Goal: Obtain resource: Download file/media

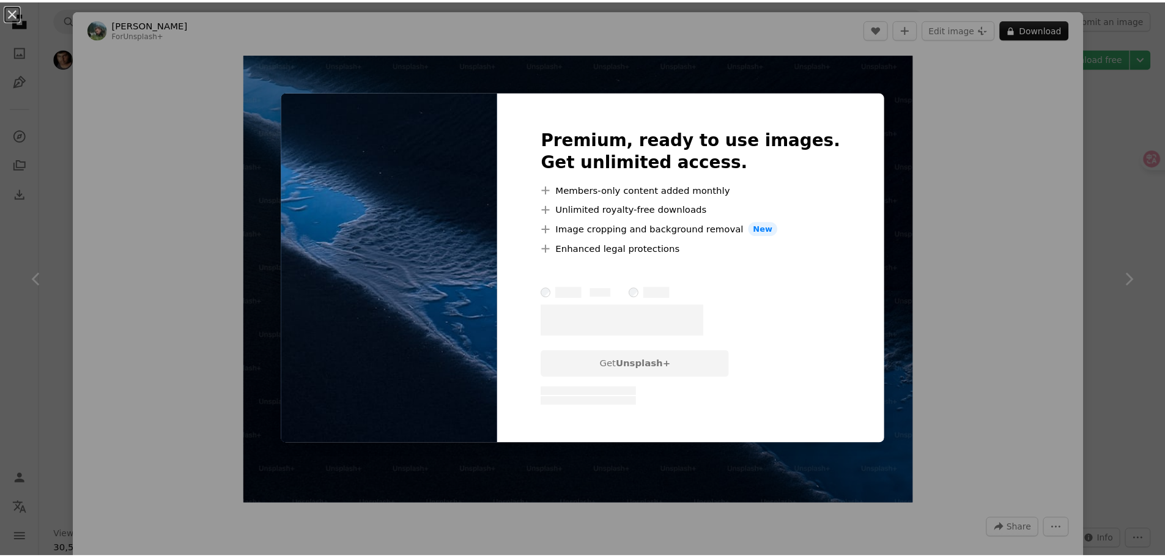
scroll to position [2262, 0]
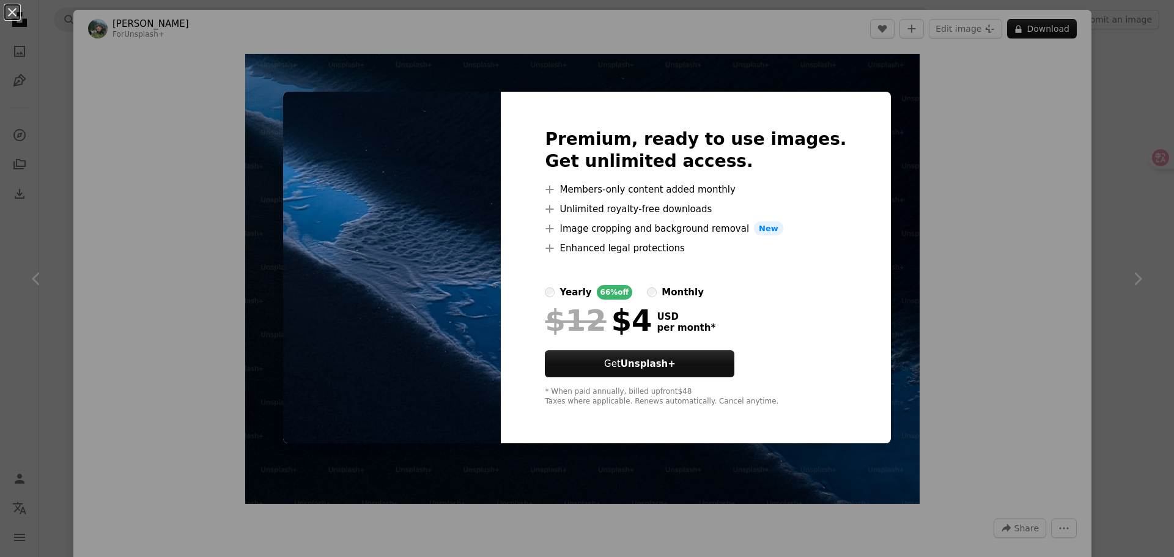
click at [1067, 122] on div "An X shape Premium, ready to use images. Get unlimited access. A plus sign Memb…" at bounding box center [587, 278] width 1174 height 557
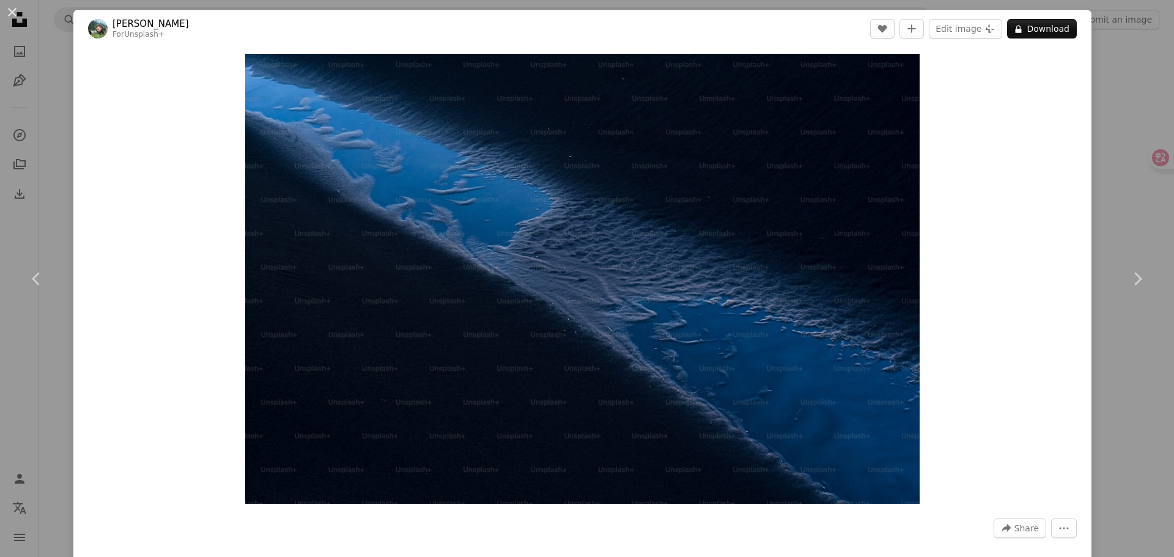
click at [1110, 64] on div "An X shape Chevron left Chevron right [PERSON_NAME] For Unsplash+ A heart A plu…" at bounding box center [587, 278] width 1174 height 557
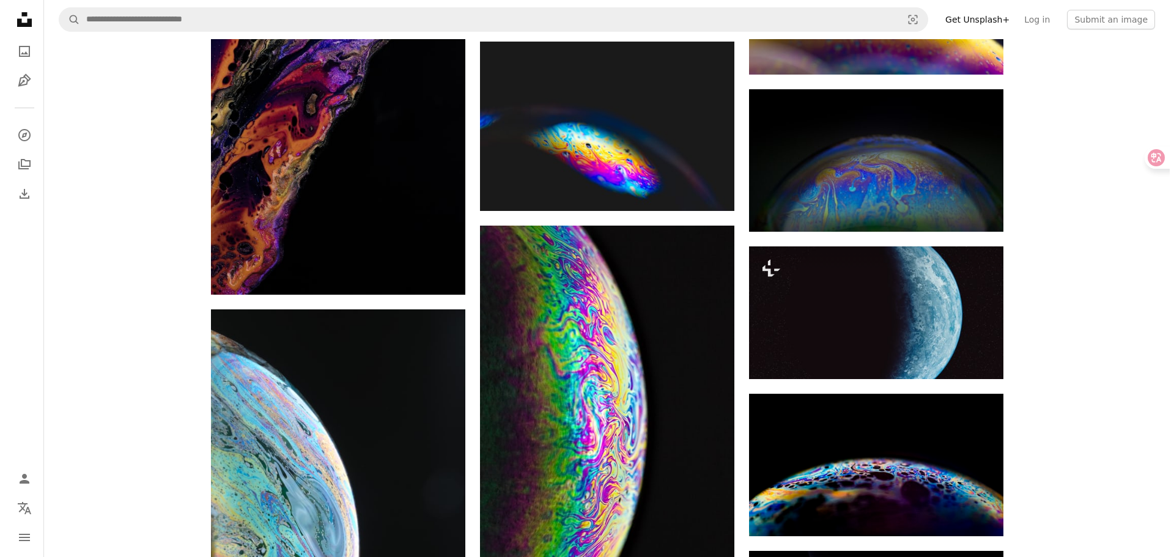
scroll to position [2874, 0]
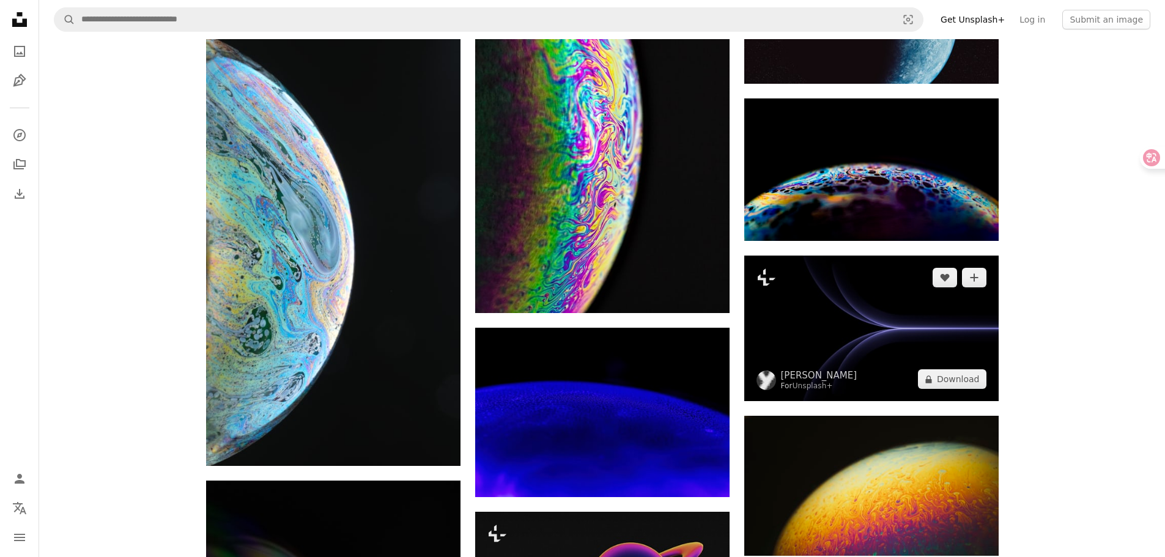
click at [859, 323] on img at bounding box center [871, 329] width 254 height 146
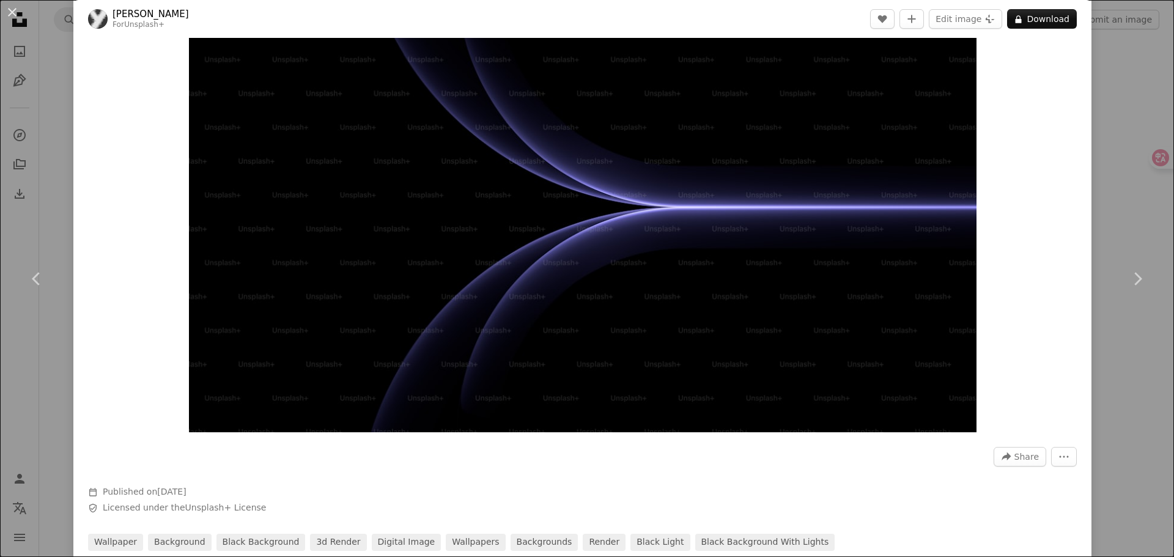
scroll to position [183, 0]
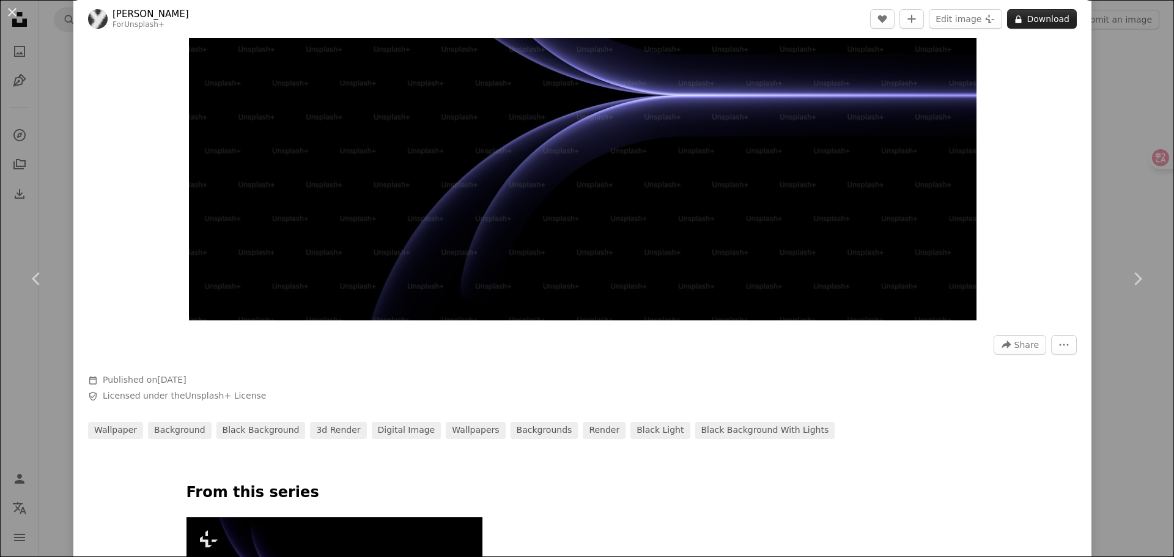
click at [1030, 26] on button "A lock Download" at bounding box center [1042, 19] width 70 height 20
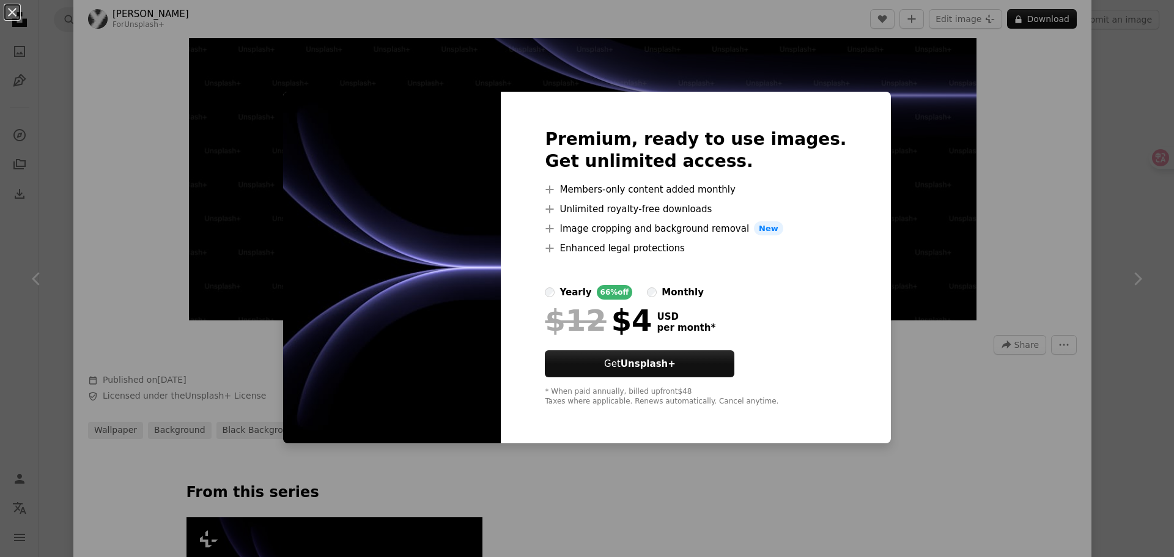
click at [371, 293] on img at bounding box center [392, 268] width 218 height 352
click at [70, 203] on div "An X shape Premium, ready to use images. Get unlimited access. A plus sign Memb…" at bounding box center [587, 278] width 1174 height 557
